Goal: Register for event/course

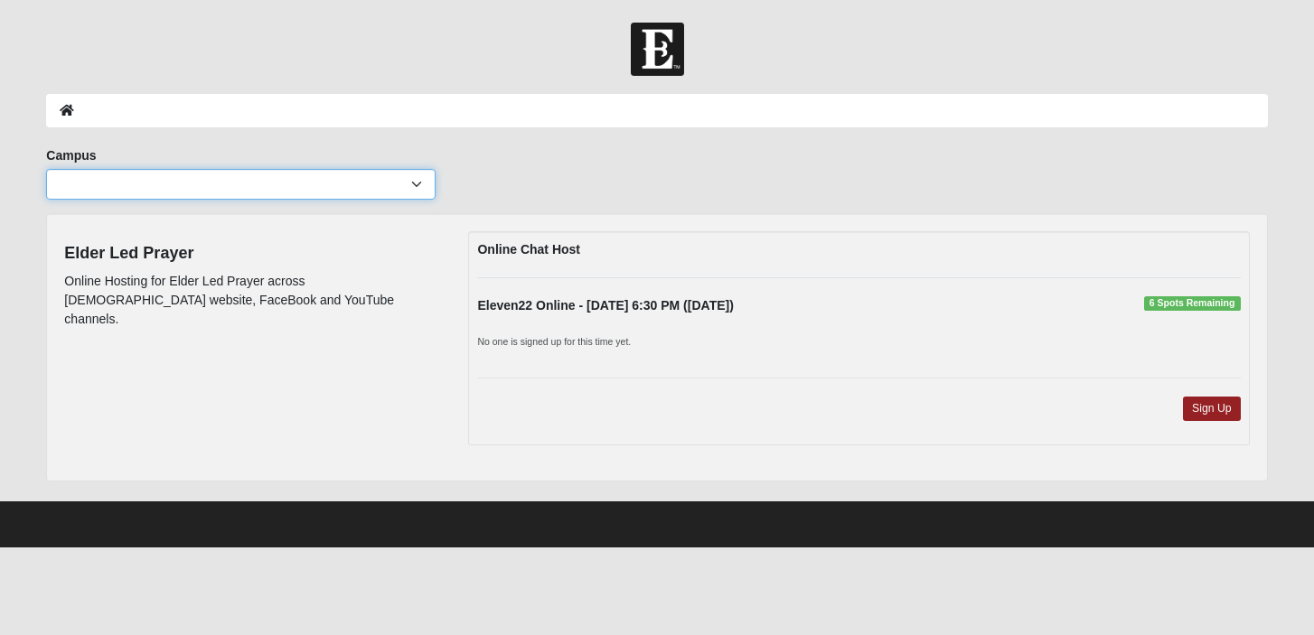
click at [423, 191] on select "Arlington Baymeadows Eleven22 Online [PERSON_NAME][GEOGRAPHIC_DATA] Jesup [GEOG…" at bounding box center [240, 184] width 389 height 31
select select "10"
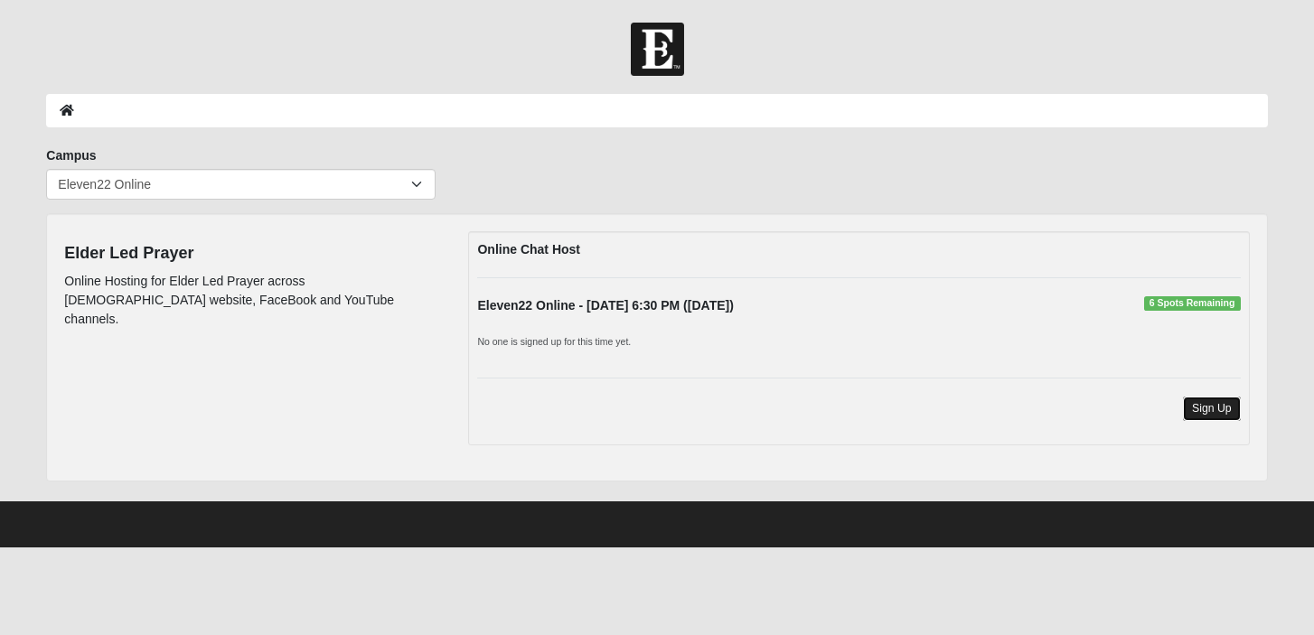
click at [1206, 421] on link "Sign Up" at bounding box center [1212, 409] width 58 height 24
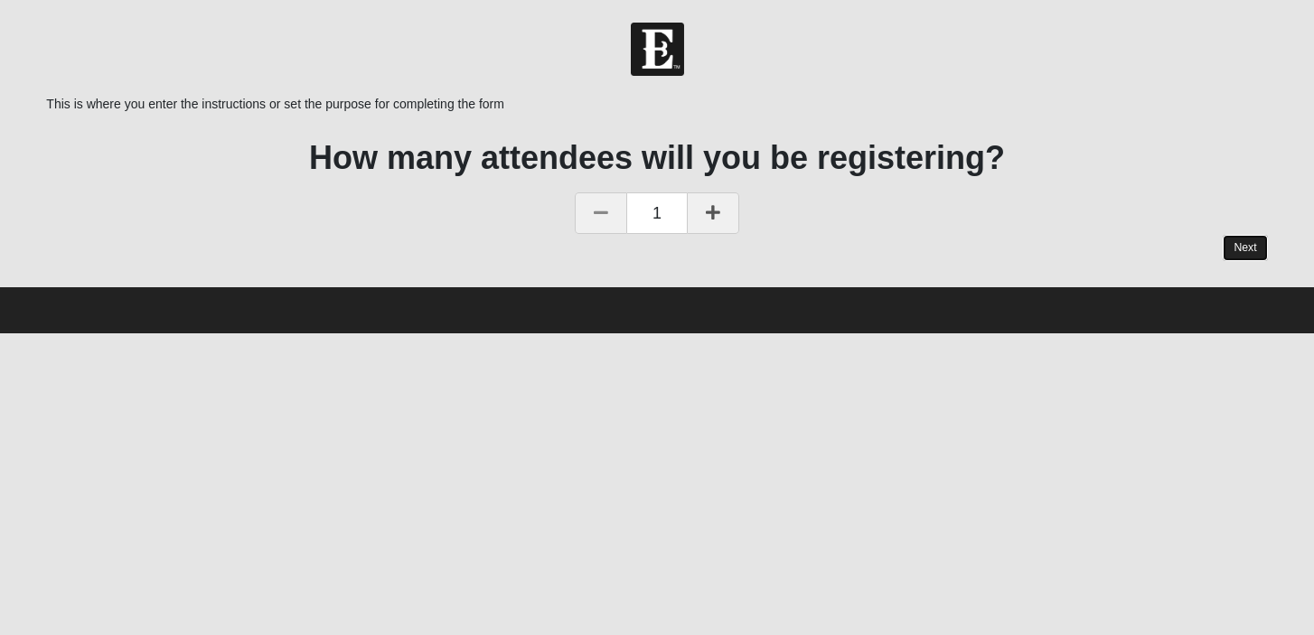
click at [1224, 253] on link "Next" at bounding box center [1245, 248] width 44 height 26
